Goal: Navigation & Orientation: Find specific page/section

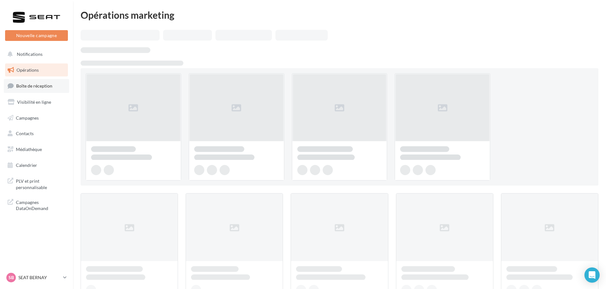
click at [36, 86] on span "Boîte de réception" at bounding box center [34, 85] width 36 height 5
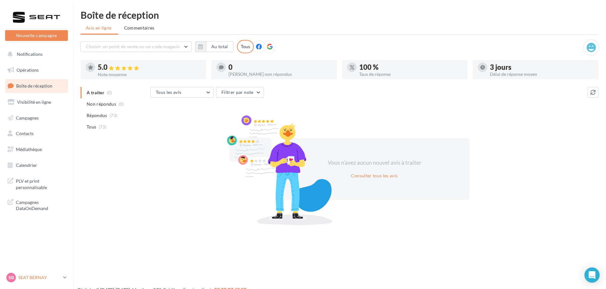
click at [40, 274] on div "SB SEAT BERNAY SEAT-[GEOGRAPHIC_DATA]" at bounding box center [33, 278] width 54 height 10
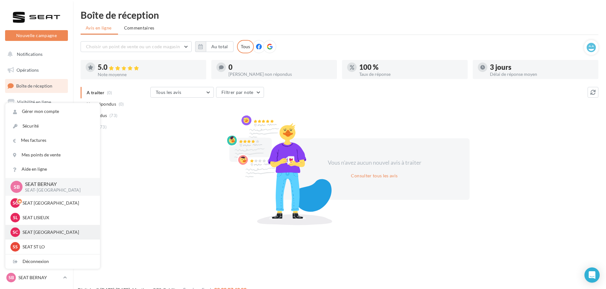
click at [51, 230] on p "SEAT [GEOGRAPHIC_DATA]" at bounding box center [58, 232] width 70 height 6
